Goal: Information Seeking & Learning: Learn about a topic

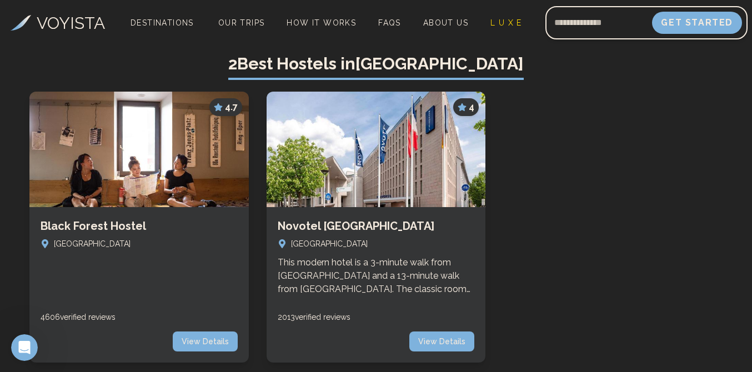
scroll to position [297, 0]
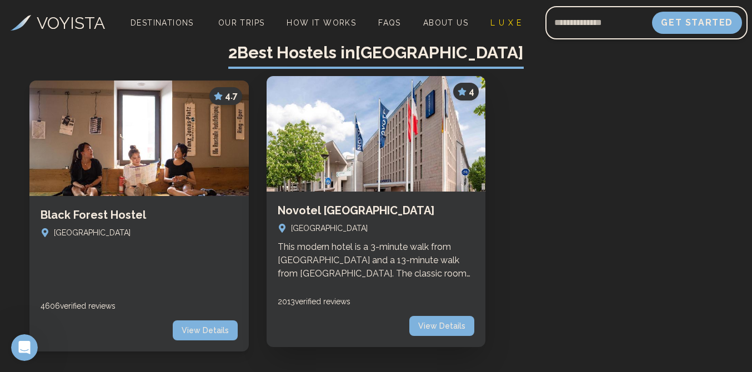
click at [382, 212] on h3 "Novotel [GEOGRAPHIC_DATA]" at bounding box center [376, 211] width 197 height 16
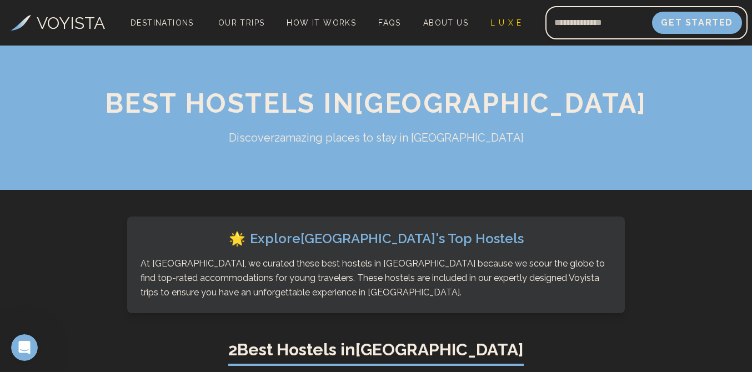
scroll to position [297, 0]
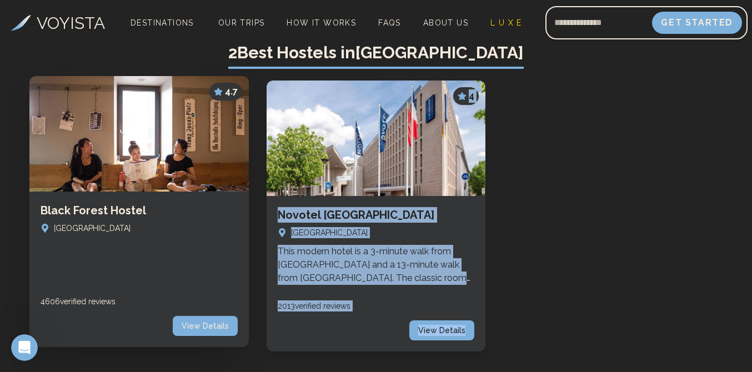
click at [87, 215] on h3 "Black Forest Hostel" at bounding box center [139, 211] width 197 height 16
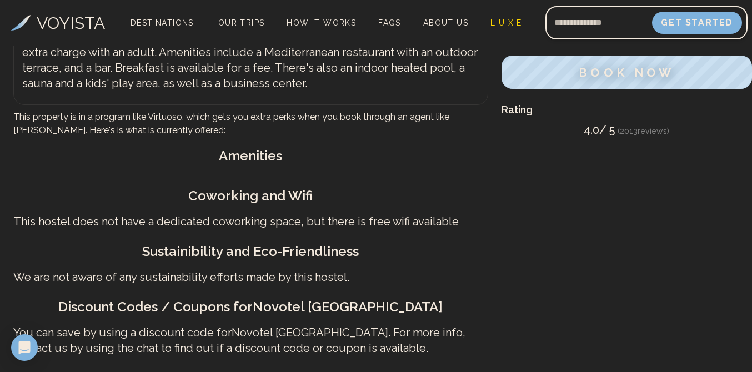
scroll to position [33, 0]
